Goal: Information Seeking & Learning: Learn about a topic

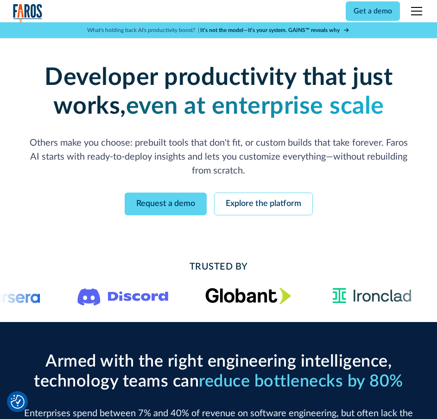
drag, startPoint x: 261, startPoint y: 337, endPoint x: 254, endPoint y: 129, distance: 208.4
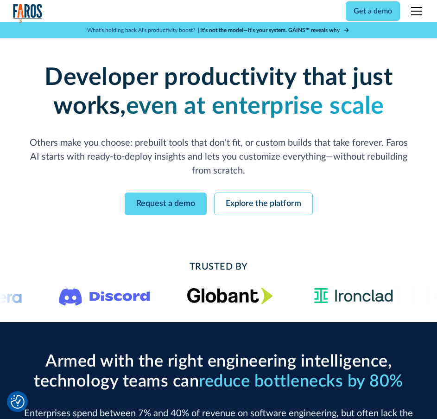
click at [423, 6] on div "menu" at bounding box center [417, 11] width 22 height 22
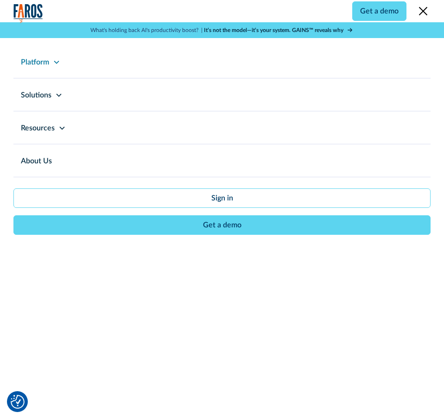
click at [51, 66] on div "Platform" at bounding box center [222, 61] width 418 height 32
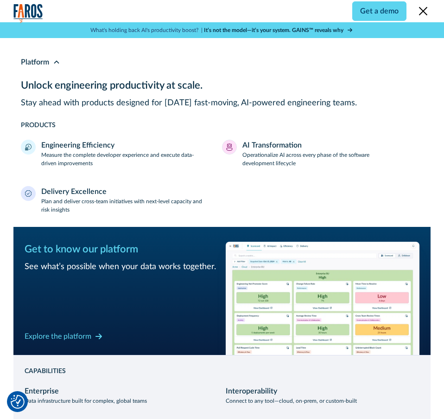
scroll to position [232, 0]
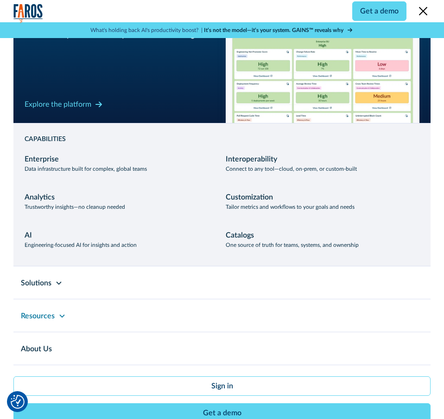
click at [41, 321] on div "Resources" at bounding box center [38, 315] width 34 height 11
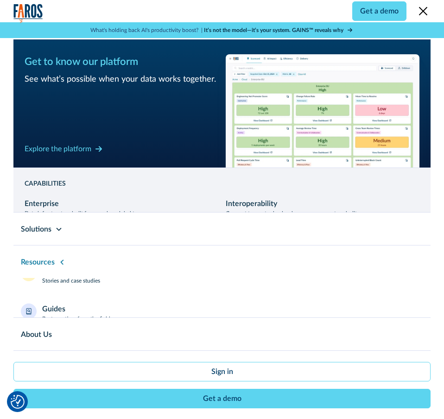
scroll to position [0, 0]
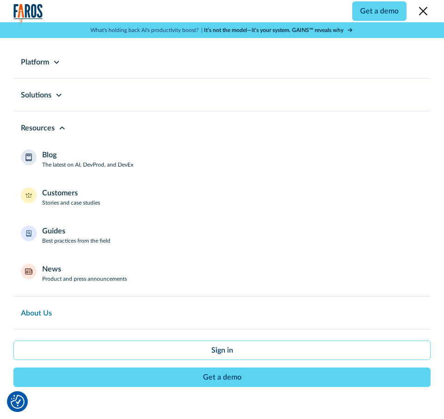
click at [41, 309] on link "About Us" at bounding box center [37, 312] width 48 height 32
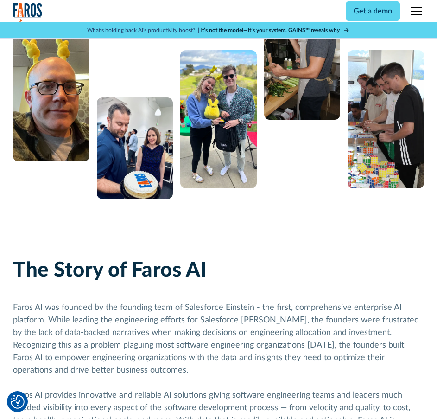
scroll to position [417, 0]
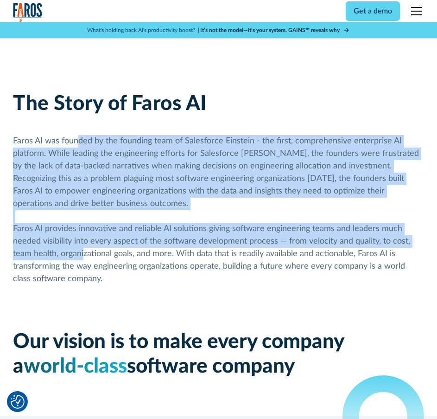
drag, startPoint x: 77, startPoint y: 146, endPoint x: 85, endPoint y: 251, distance: 106.0
click at [85, 251] on div "Faros AI was founded by the founding team of Salesforce Einstein - the first, c…" at bounding box center [218, 210] width 411 height 150
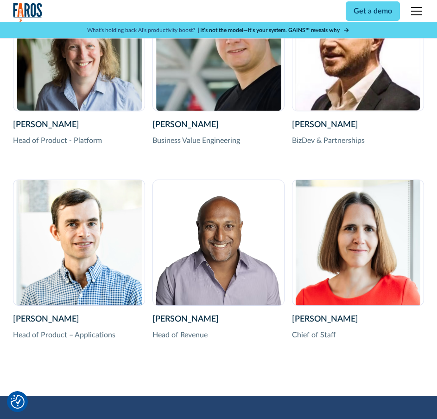
scroll to position [1670, 0]
